Goal: Information Seeking & Learning: Learn about a topic

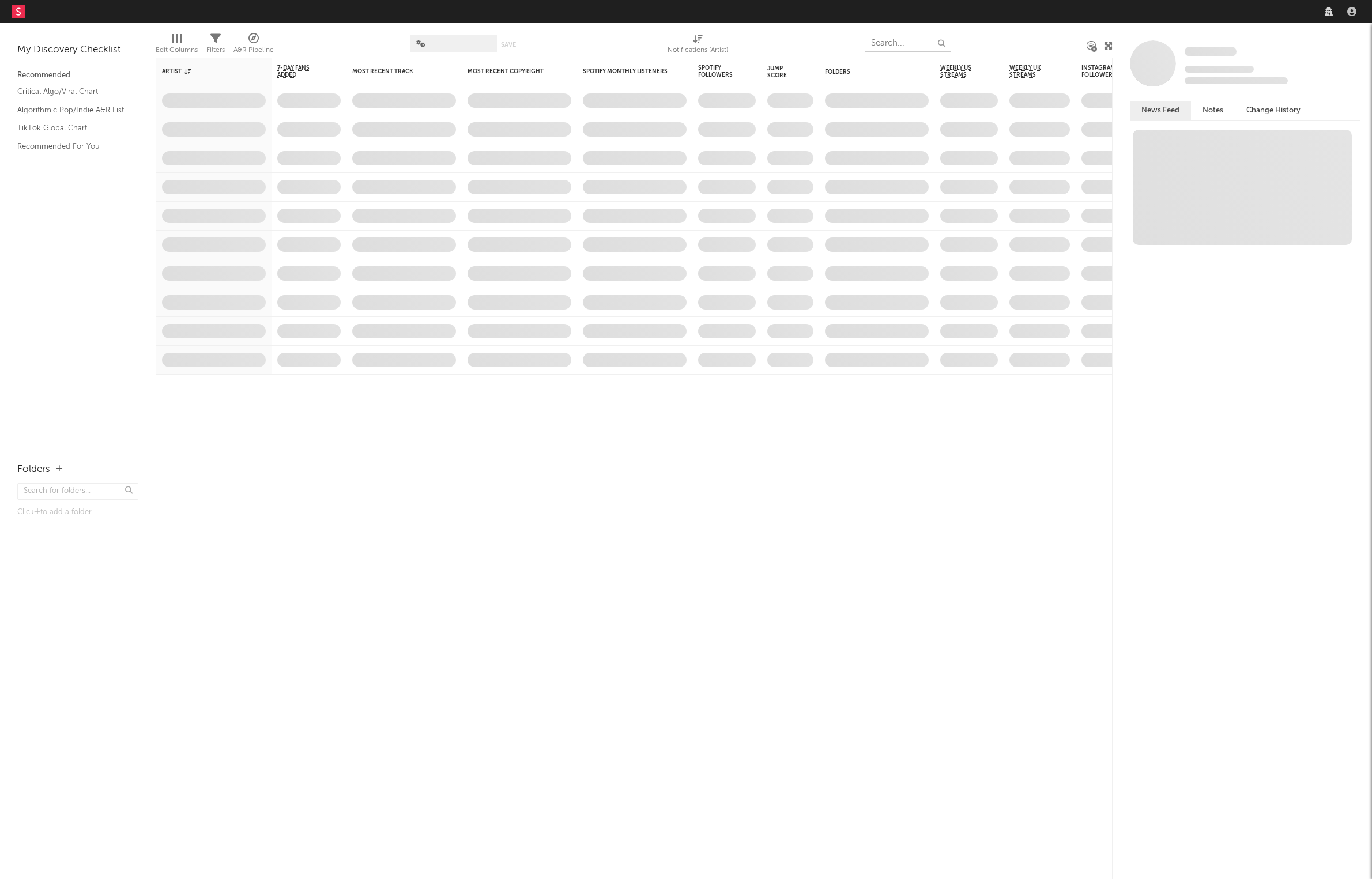
click at [903, 41] on input "text" at bounding box center [908, 44] width 86 height 17
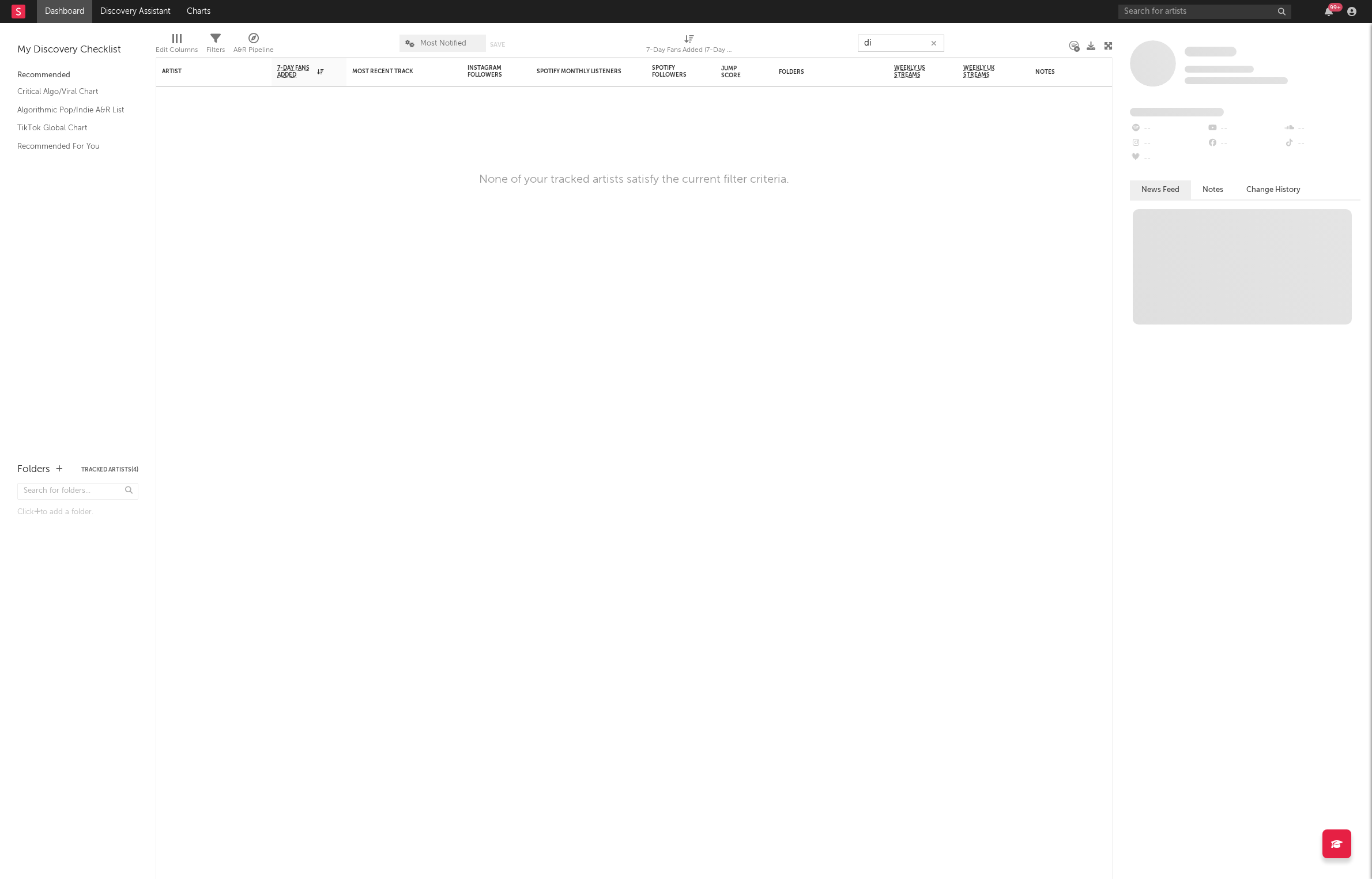
type input "d"
type input "koad"
click at [1179, 12] on input "text" at bounding box center [1204, 11] width 173 height 14
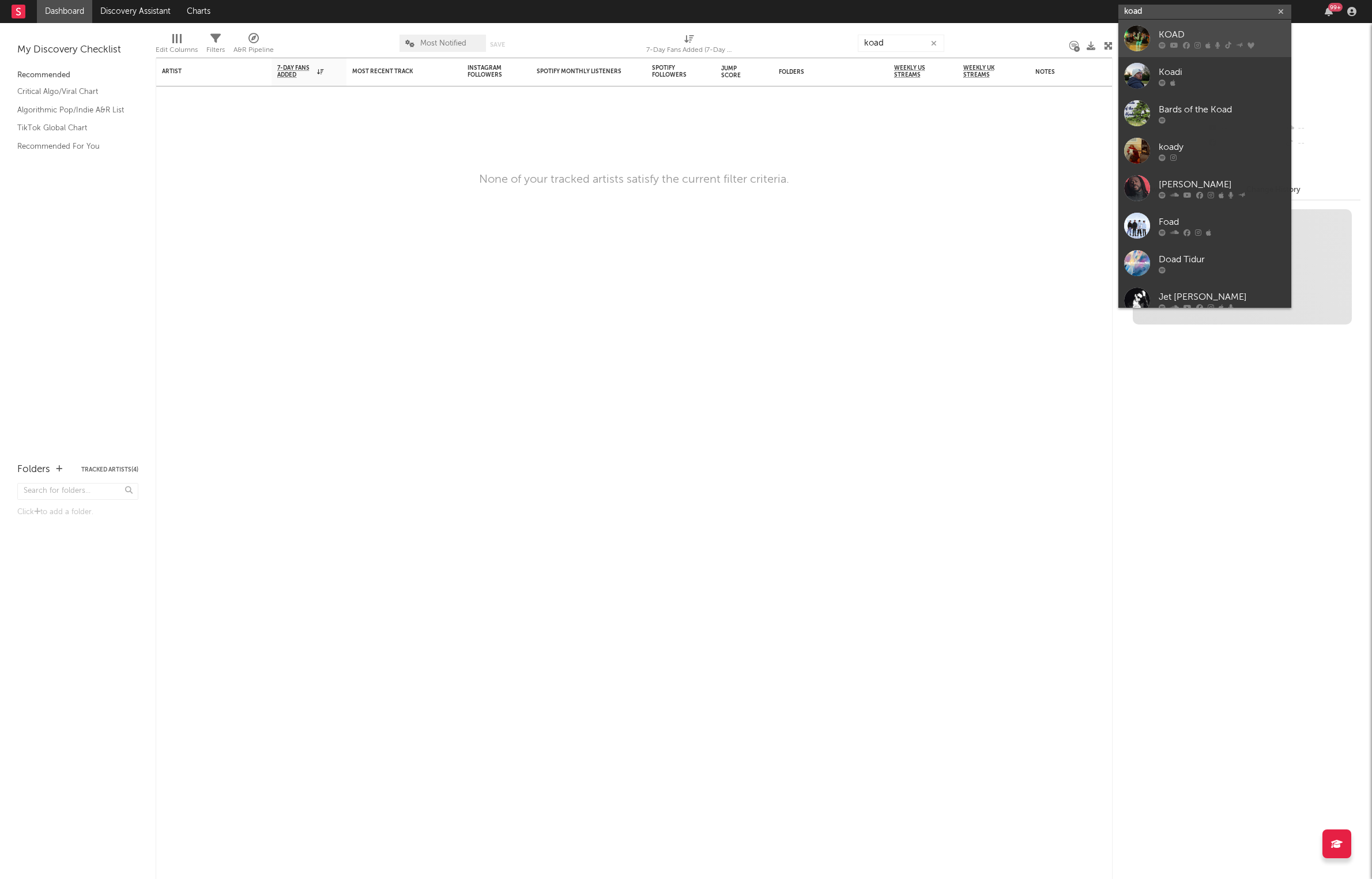
type input "koad"
click at [1133, 38] on div at bounding box center [1137, 38] width 26 height 26
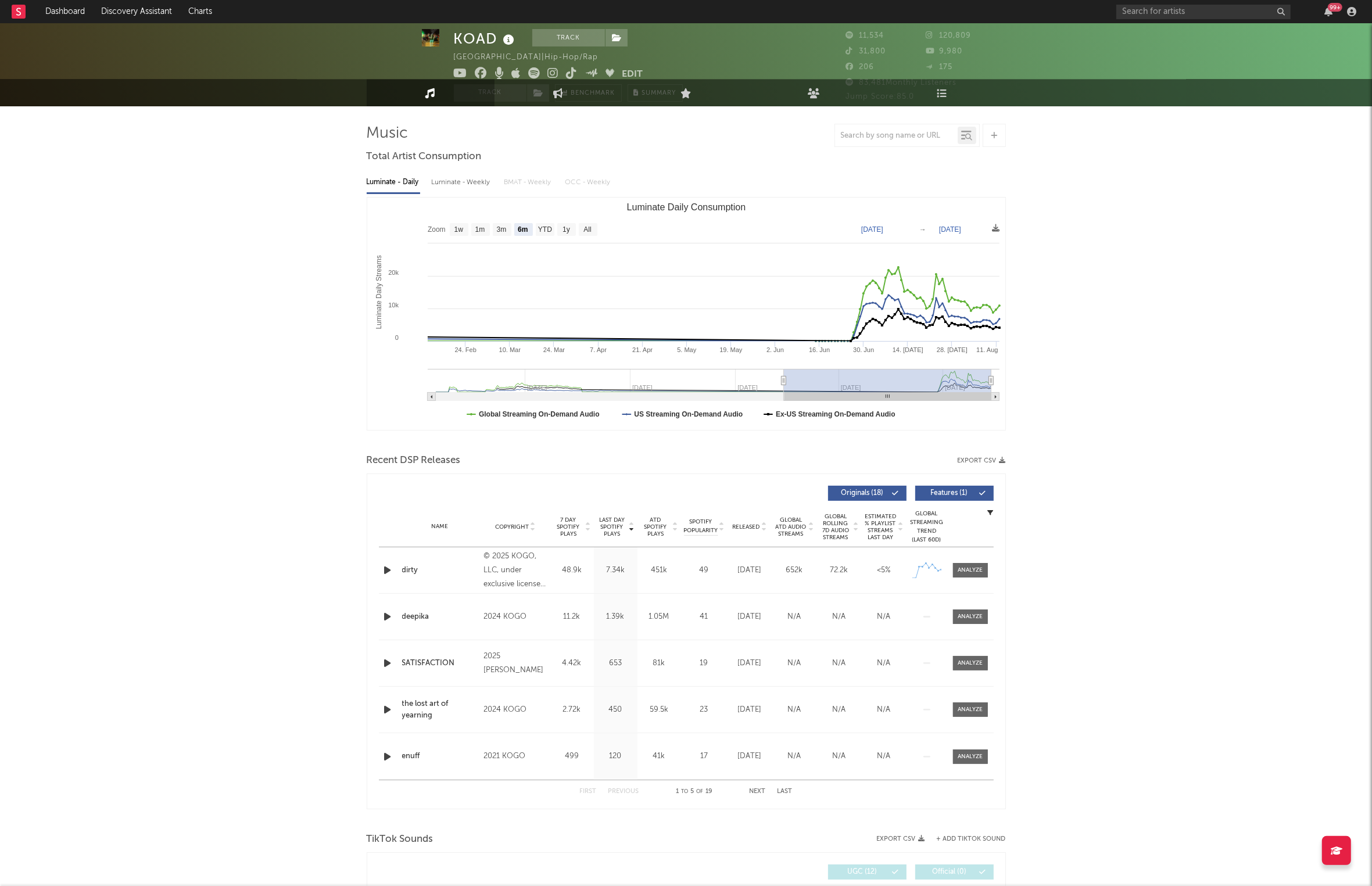
scroll to position [10, 0]
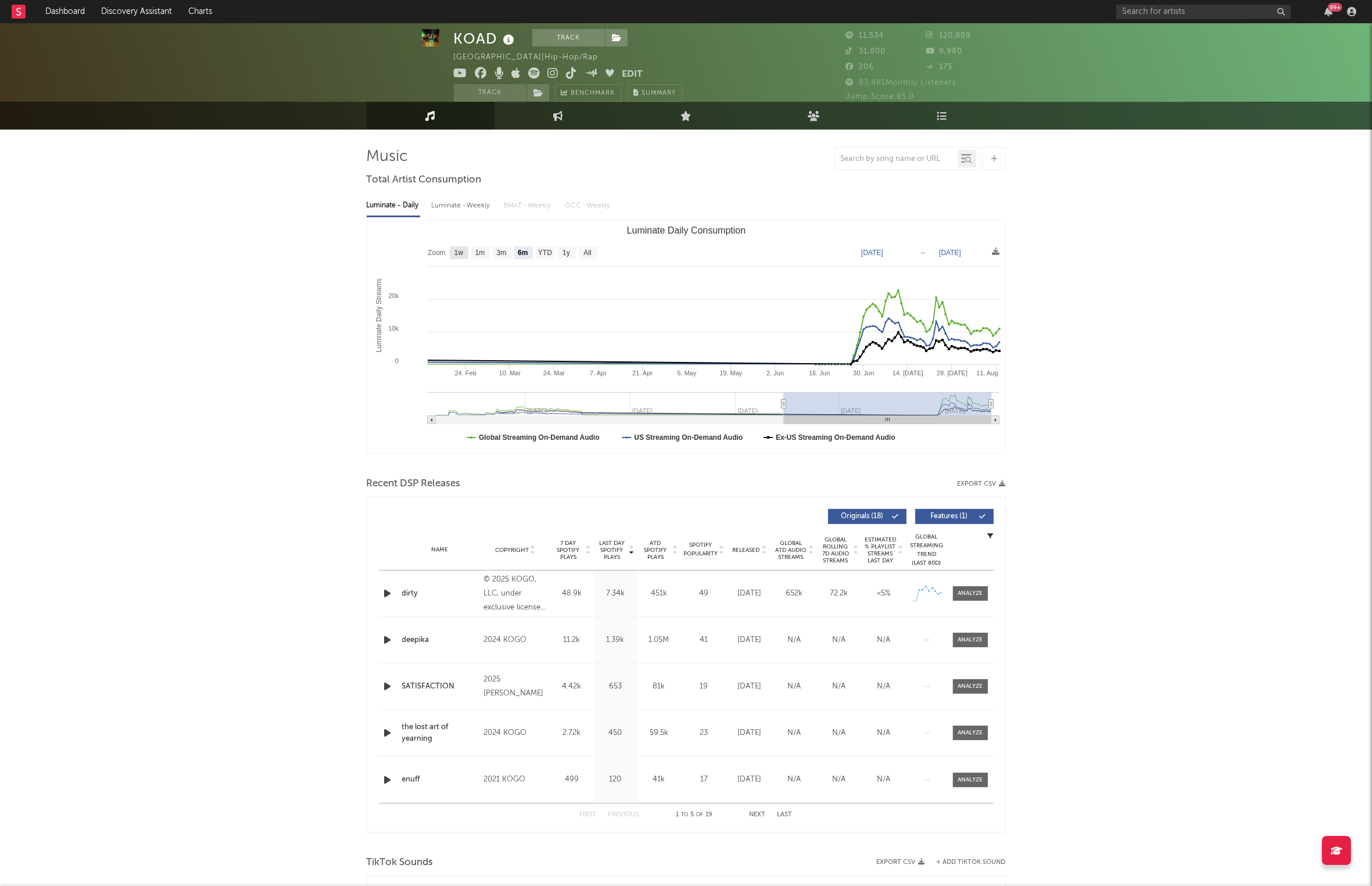
click at [457, 251] on text "1w" at bounding box center [458, 253] width 10 height 9
select select "1w"
type input "[DATE]"
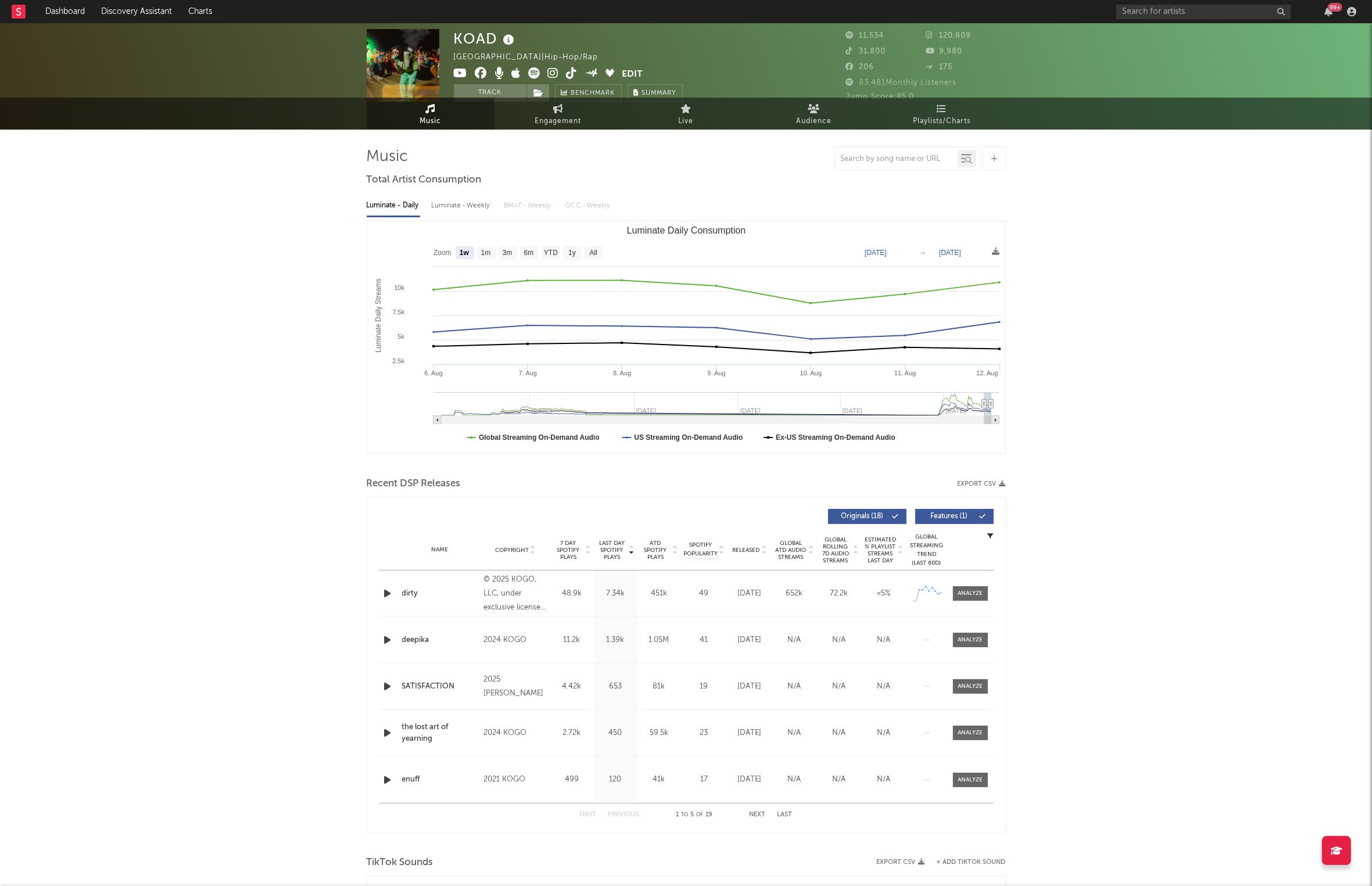
scroll to position [0, 0]
